Goal: Find specific page/section: Find specific page/section

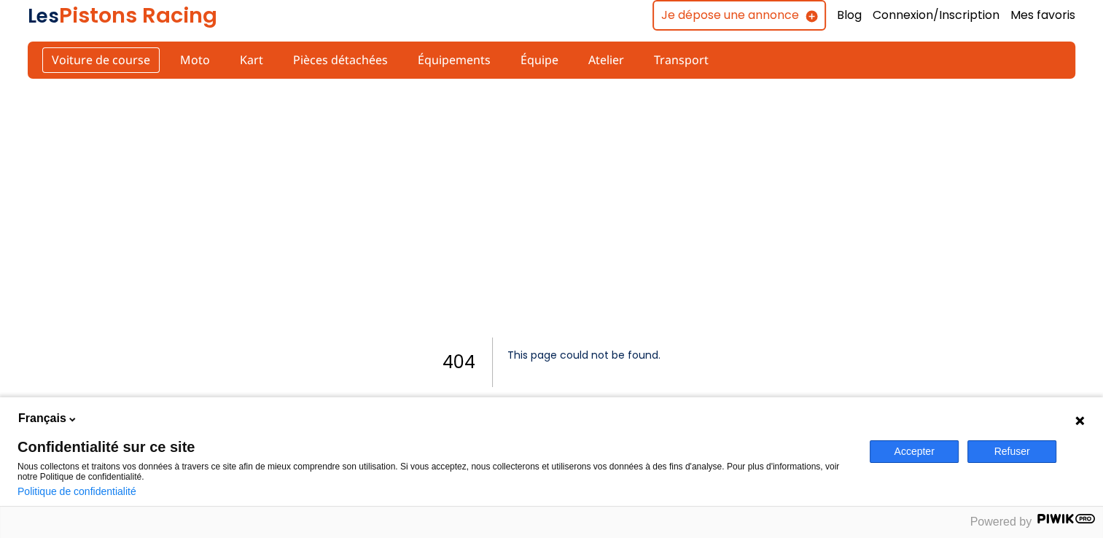
click at [106, 61] on link "Voiture de course" at bounding box center [100, 59] width 117 height 25
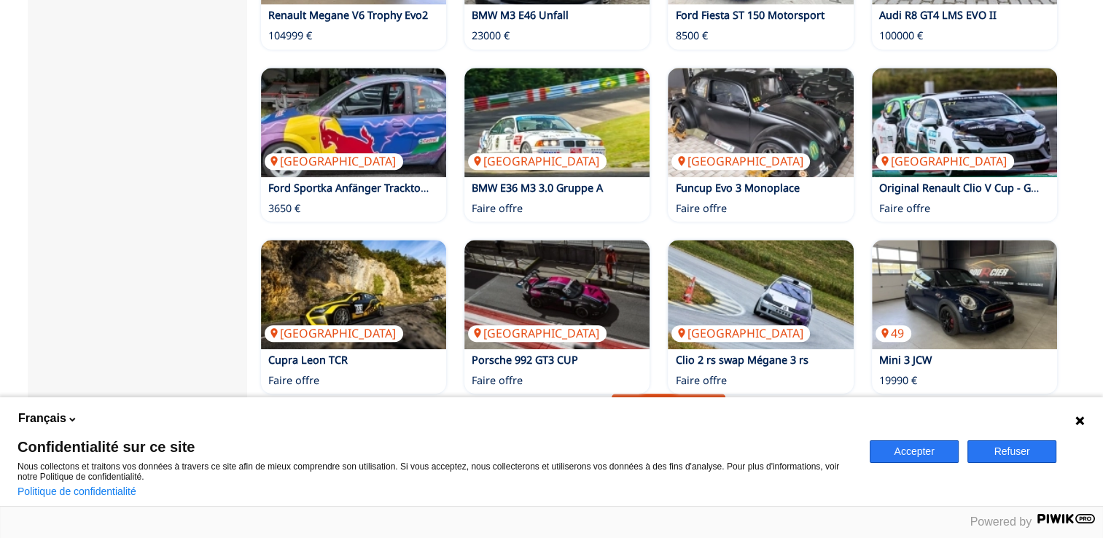
scroll to position [997, 0]
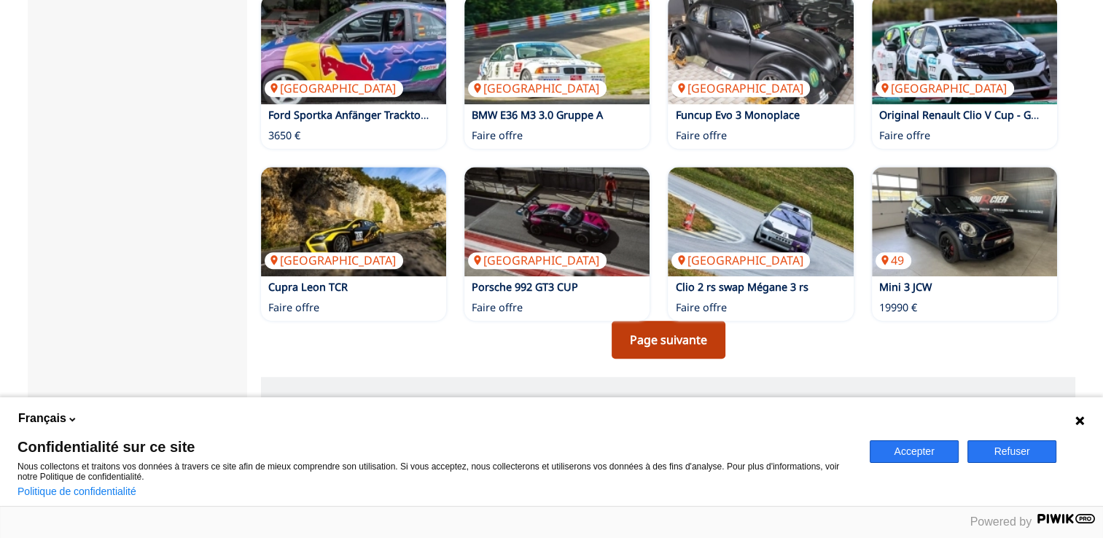
click at [681, 330] on link "Page suivante" at bounding box center [668, 340] width 114 height 38
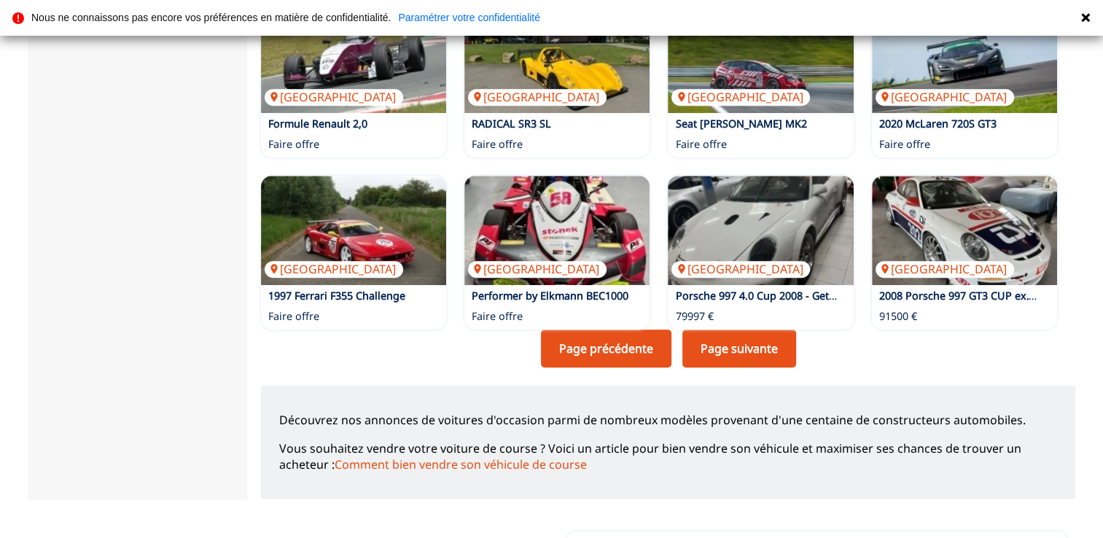
scroll to position [1044, 0]
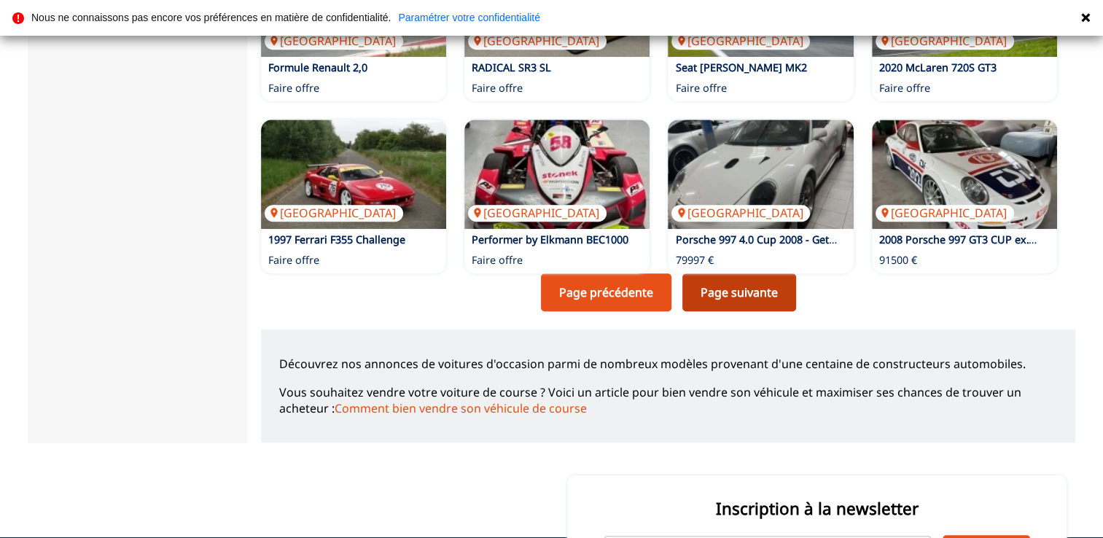
click at [732, 273] on link "Page suivante" at bounding box center [739, 292] width 114 height 38
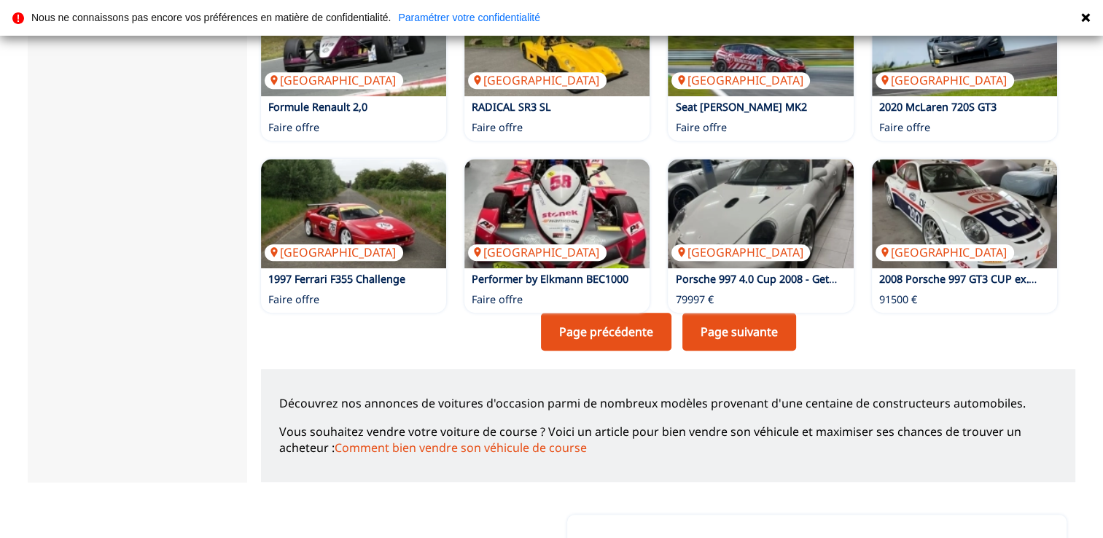
scroll to position [1013, 0]
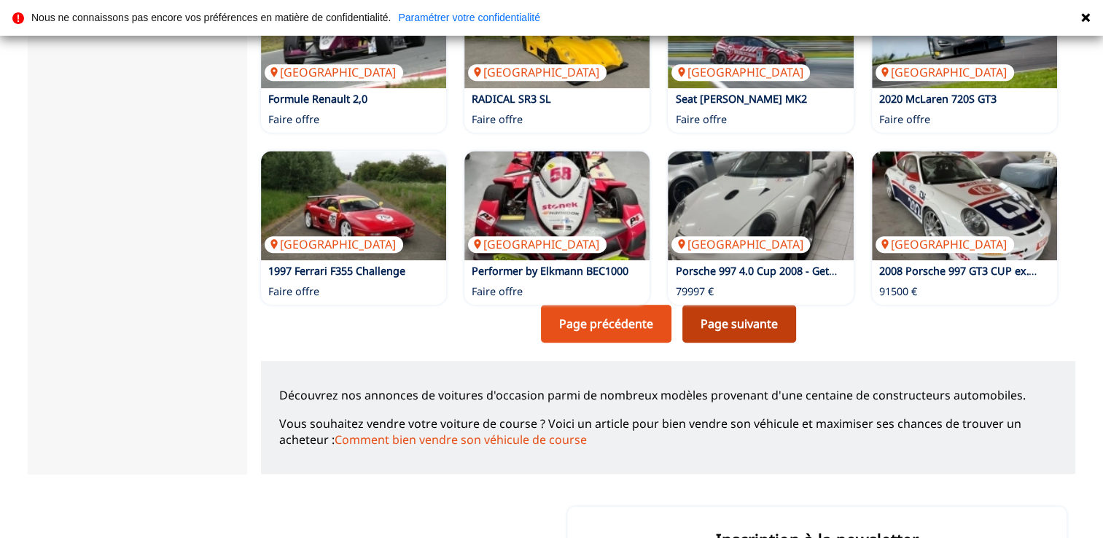
click at [751, 316] on link "Page suivante" at bounding box center [739, 324] width 114 height 38
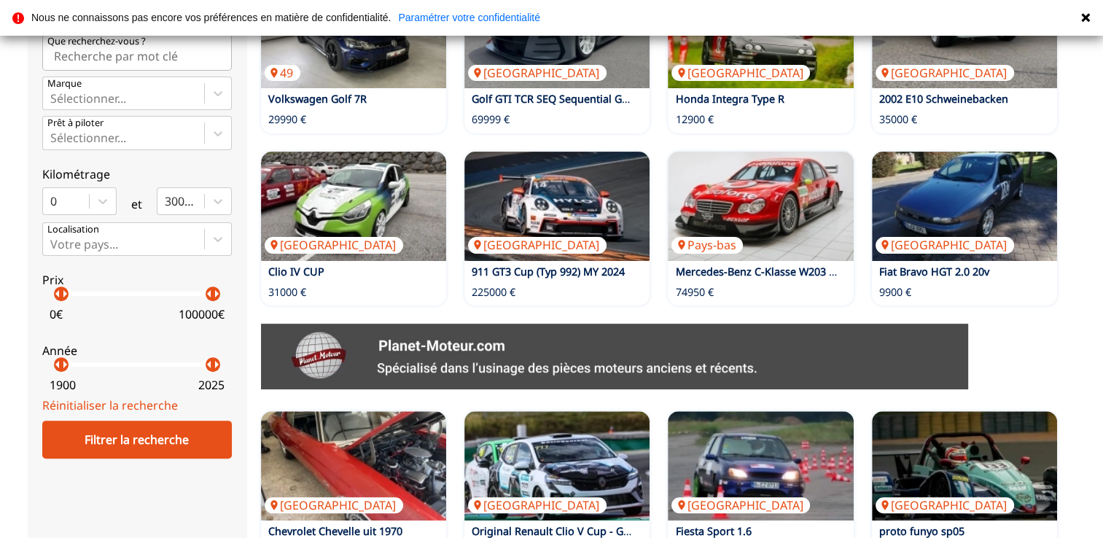
scroll to position [411, 0]
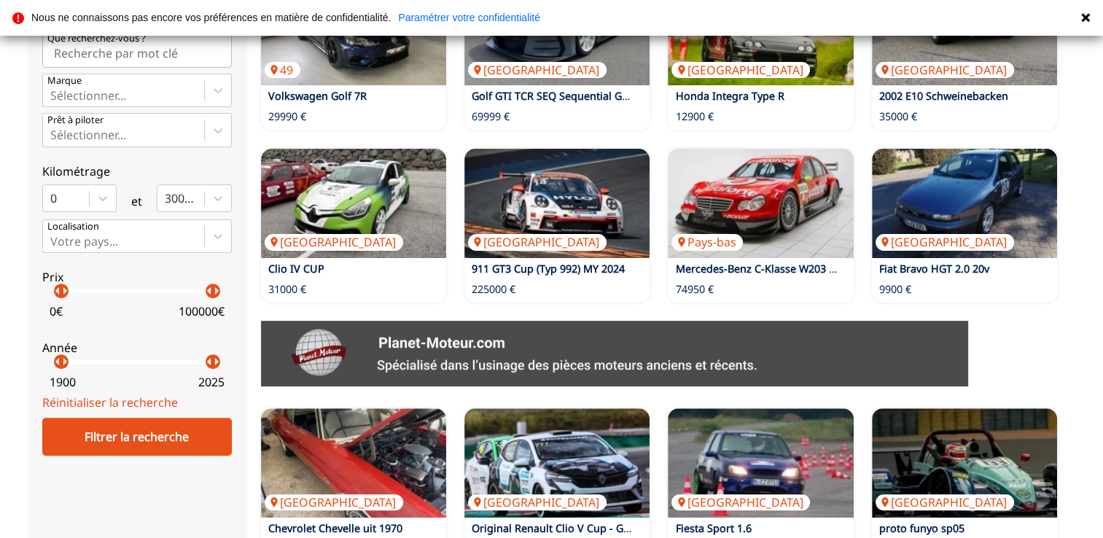
click at [56, 354] on p "arrow_right" at bounding box center [64, 361] width 17 height 17
click at [57, 365] on p "arrow_right" at bounding box center [64, 361] width 17 height 17
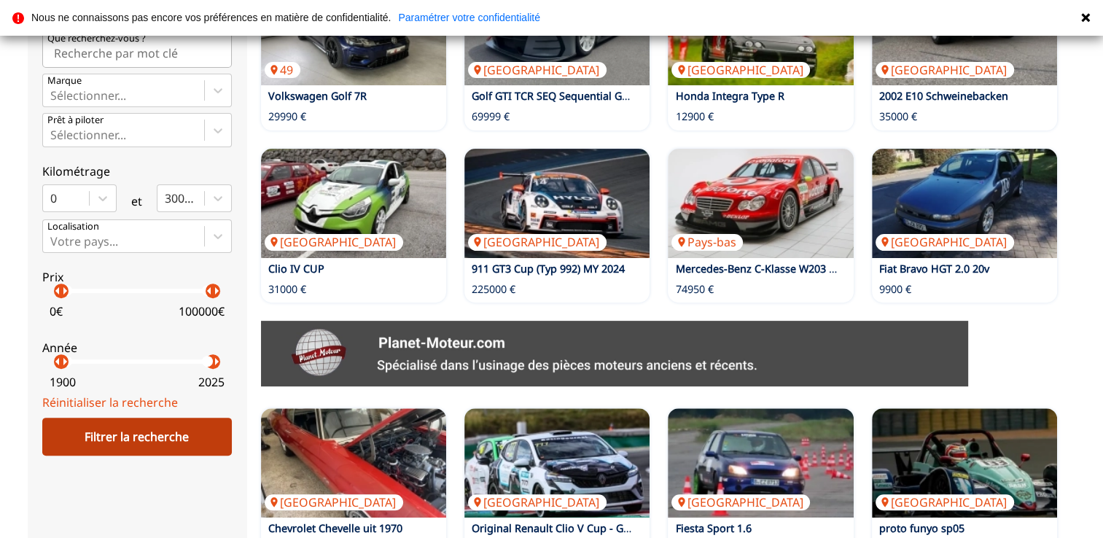
click at [129, 433] on div "Filtrer la recherche" at bounding box center [136, 437] width 189 height 38
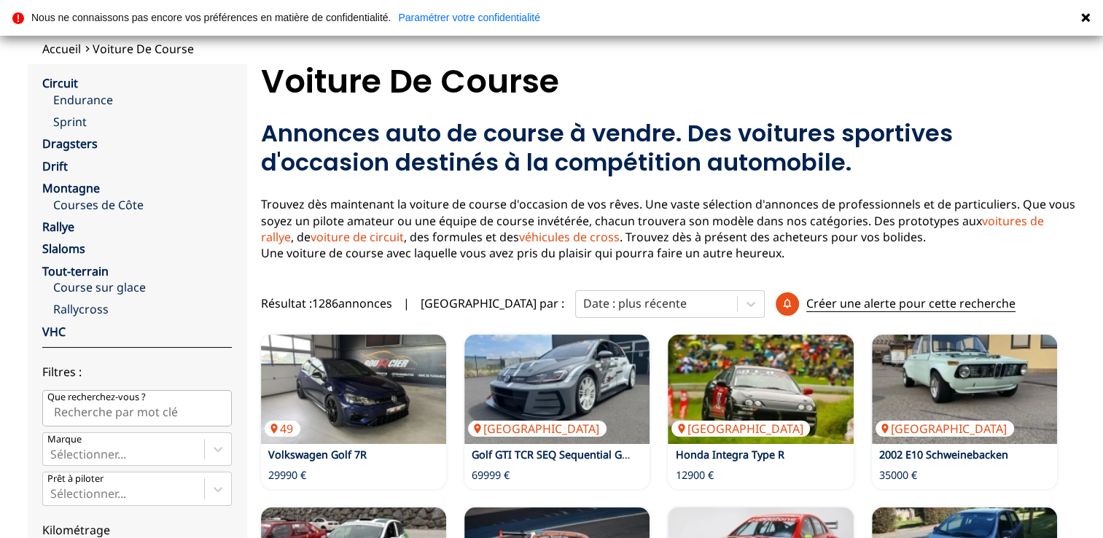
scroll to position [23, 0]
